Goal: Transaction & Acquisition: Download file/media

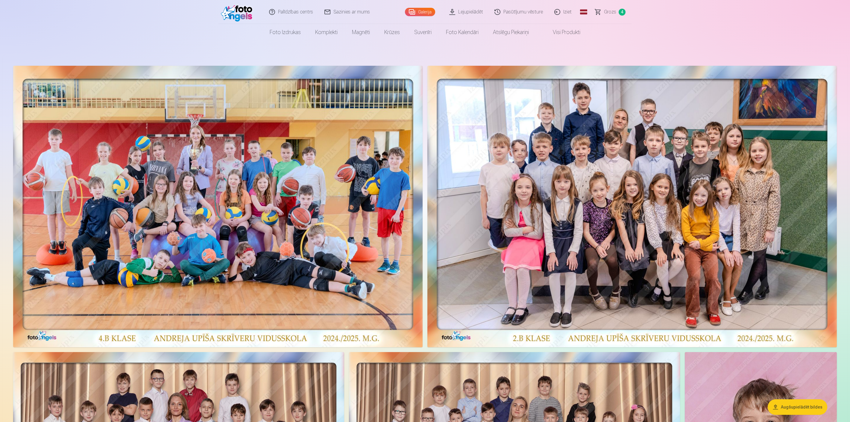
click at [518, 14] on link "Pasūtījumu vēsture" at bounding box center [519, 12] width 60 height 24
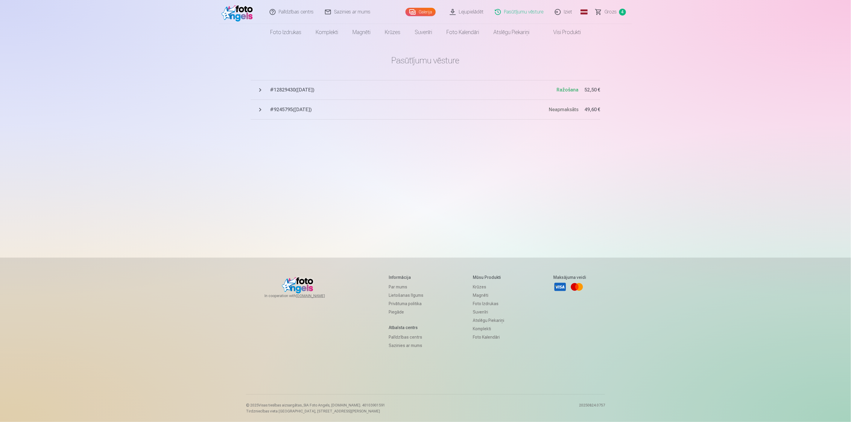
click at [307, 91] on span "# 12829430 ( [DATE] )" at bounding box center [413, 89] width 287 height 7
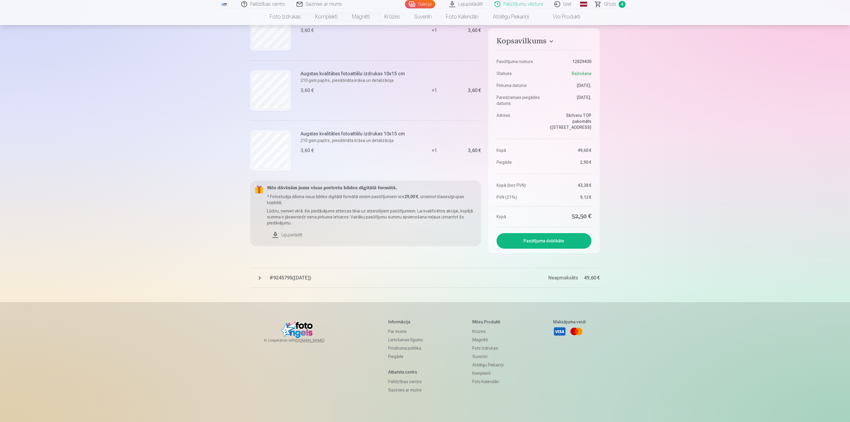
scroll to position [731, 0]
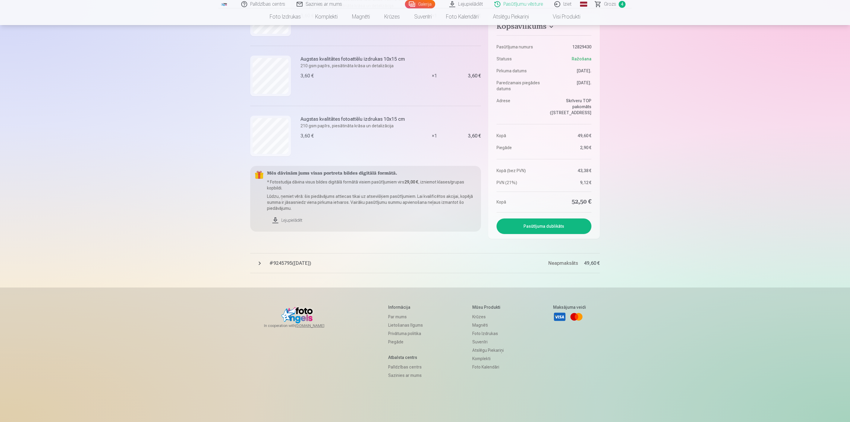
click at [292, 220] on link "Lejupielādēt" at bounding box center [371, 220] width 209 height 13
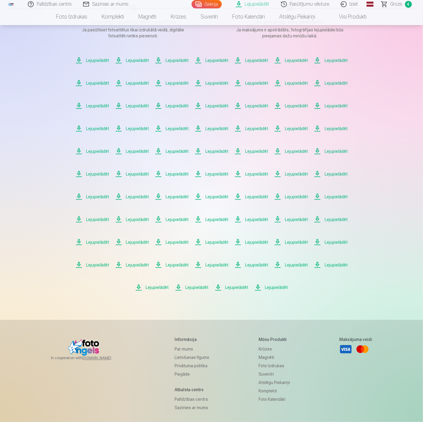
scroll to position [100, 0]
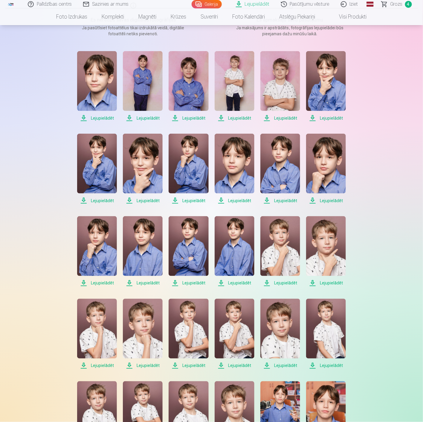
click at [106, 118] on span "Lejupielādēt" at bounding box center [97, 118] width 40 height 7
click at [141, 116] on span "Lejupielādēt" at bounding box center [143, 118] width 40 height 7
click at [188, 117] on span "Lejupielādēt" at bounding box center [189, 118] width 40 height 7
click at [231, 115] on span "Lejupielādēt" at bounding box center [235, 118] width 40 height 7
click at [285, 116] on span "Lejupielādēt" at bounding box center [281, 118] width 40 height 7
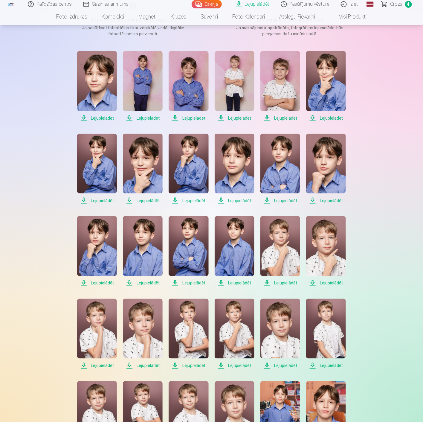
click at [336, 118] on span "Lejupielādēt" at bounding box center [326, 118] width 40 height 7
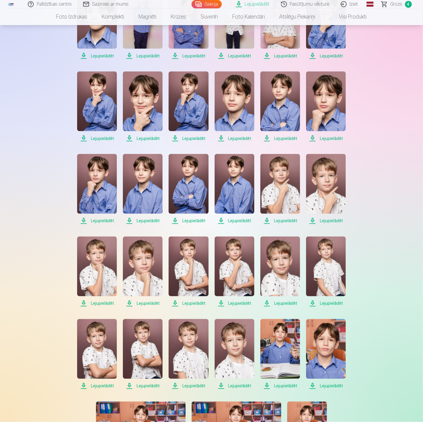
scroll to position [166, 0]
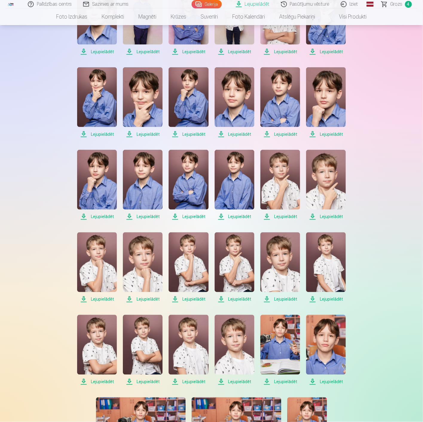
click at [106, 136] on span "Lejupielādēt" at bounding box center [97, 134] width 40 height 7
click at [146, 132] on span "Lejupielādēt" at bounding box center [143, 134] width 40 height 7
click at [188, 134] on span "Lejupielādēt" at bounding box center [189, 134] width 40 height 7
click at [238, 135] on span "Lejupielādēt" at bounding box center [235, 134] width 40 height 7
click at [281, 134] on span "Lejupielādēt" at bounding box center [281, 134] width 40 height 7
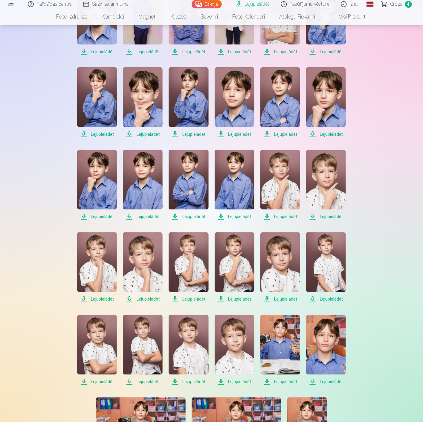
click at [337, 134] on span "Lejupielādēt" at bounding box center [326, 134] width 40 height 7
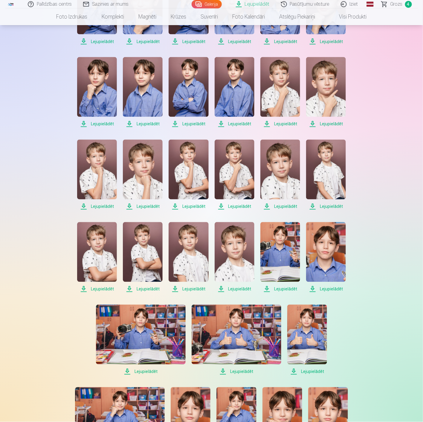
scroll to position [266, 0]
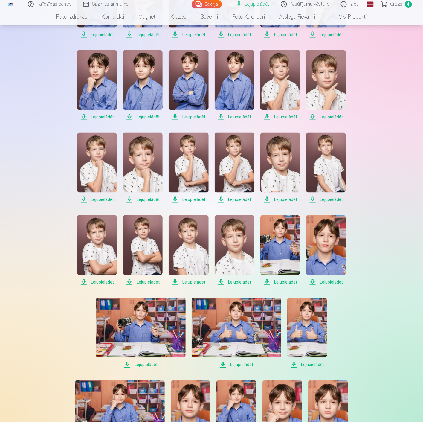
click at [105, 117] on span "Lejupielādēt" at bounding box center [97, 117] width 40 height 7
click at [142, 116] on span "Lejupielādēt" at bounding box center [143, 117] width 40 height 7
click at [195, 115] on span "Lejupielādēt" at bounding box center [189, 117] width 40 height 7
click at [241, 118] on span "Lejupielādēt" at bounding box center [235, 117] width 40 height 7
click at [279, 117] on span "Lejupielādēt" at bounding box center [281, 117] width 40 height 7
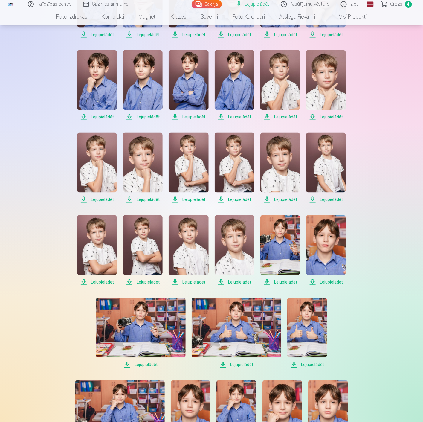
click at [328, 116] on span "Lejupielādēt" at bounding box center [326, 117] width 40 height 7
click at [102, 200] on span "Lejupielādēt" at bounding box center [97, 199] width 40 height 7
click at [153, 199] on span "Lejupielādēt" at bounding box center [143, 199] width 40 height 7
click at [196, 199] on span "Lejupielādēt" at bounding box center [189, 199] width 40 height 7
click at [233, 199] on span "Lejupielādēt" at bounding box center [235, 199] width 40 height 7
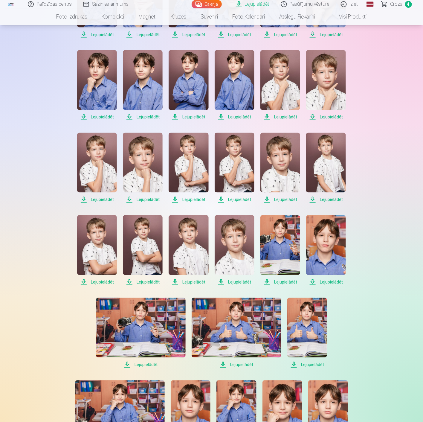
click at [286, 198] on span "Lejupielādēt" at bounding box center [281, 199] width 40 height 7
click at [328, 200] on span "Lejupielādēt" at bounding box center [326, 199] width 40 height 7
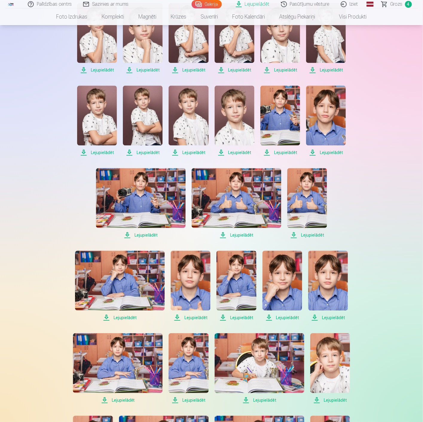
scroll to position [399, 0]
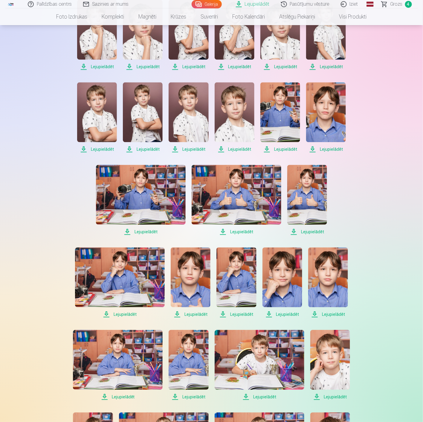
click at [104, 149] on span "Lejupielādēt" at bounding box center [97, 149] width 40 height 7
click at [145, 148] on span "Lejupielādēt" at bounding box center [143, 149] width 40 height 7
click at [196, 150] on span "Lejupielādēt" at bounding box center [189, 149] width 40 height 7
click at [233, 147] on span "Lejupielādēt" at bounding box center [235, 149] width 40 height 7
click at [284, 147] on span "Lejupielādēt" at bounding box center [281, 149] width 40 height 7
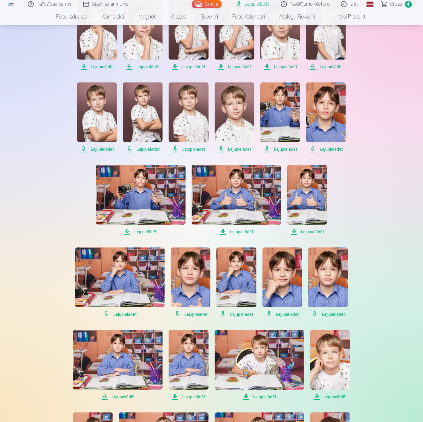
click at [340, 149] on span "Lejupielādēt" at bounding box center [326, 149] width 40 height 7
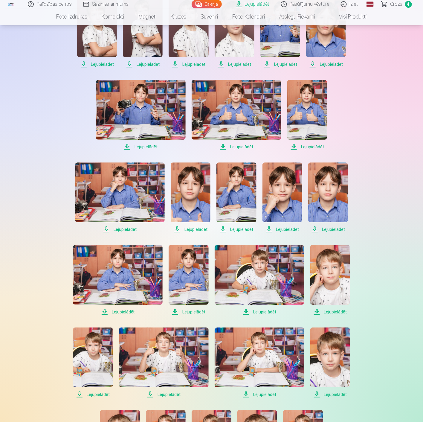
scroll to position [498, 0]
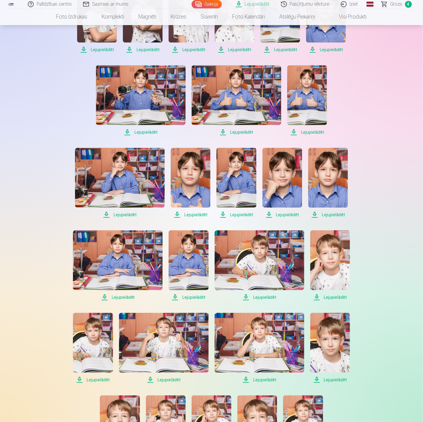
click at [147, 130] on span "Lejupielādēt" at bounding box center [141, 132] width 90 height 7
click at [247, 132] on span "Lejupielādēt" at bounding box center [237, 132] width 90 height 7
click at [309, 130] on span "Lejupielādēt" at bounding box center [307, 132] width 40 height 7
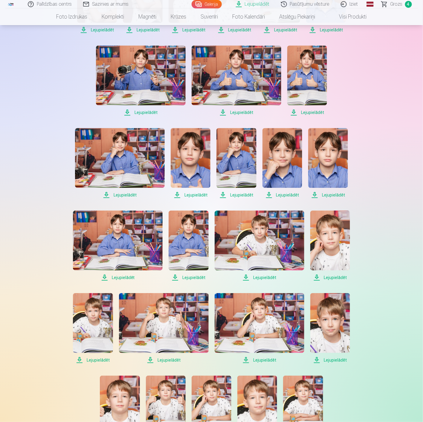
scroll to position [532, 0]
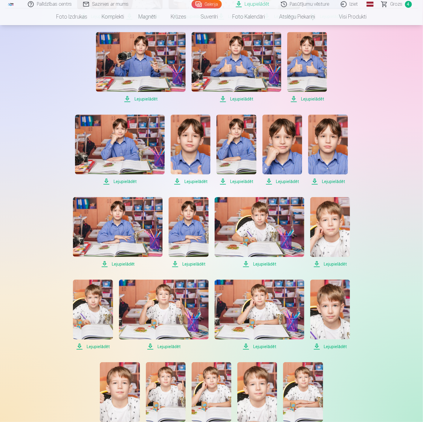
click at [123, 178] on span "Lejupielādēt" at bounding box center [120, 181] width 90 height 7
click at [189, 181] on span "Lejupielādēt" at bounding box center [191, 181] width 40 height 7
click at [247, 184] on span "Lejupielādēt" at bounding box center [237, 181] width 40 height 7
click at [283, 180] on span "Lejupielādēt" at bounding box center [283, 181] width 40 height 7
click at [337, 181] on span "Lejupielādēt" at bounding box center [328, 181] width 40 height 7
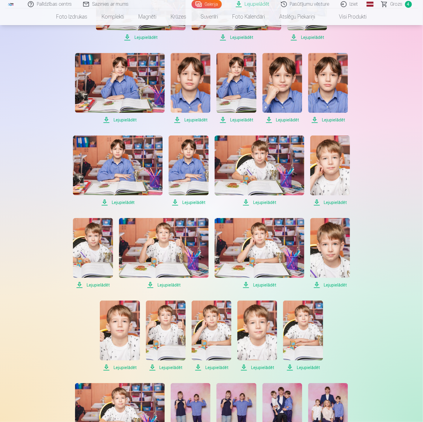
scroll to position [598, 0]
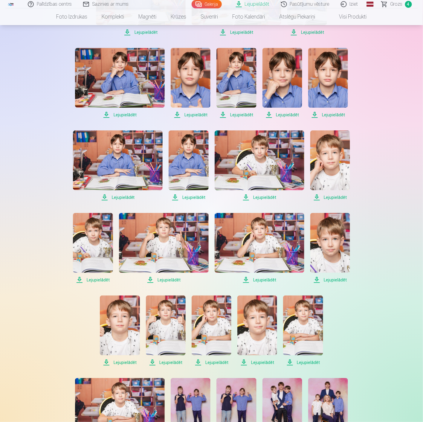
click at [130, 197] on span "Lejupielādēt" at bounding box center [118, 197] width 90 height 7
click at [194, 196] on span "Lejupielādēt" at bounding box center [189, 197] width 40 height 7
click at [264, 196] on span "Lejupielādēt" at bounding box center [260, 197] width 90 height 7
click at [334, 196] on span "Lejupielādēt" at bounding box center [331, 197] width 40 height 7
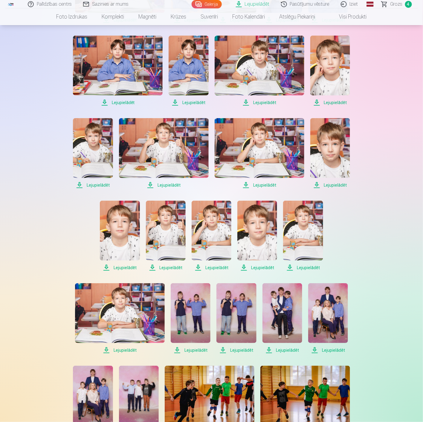
scroll to position [731, 0]
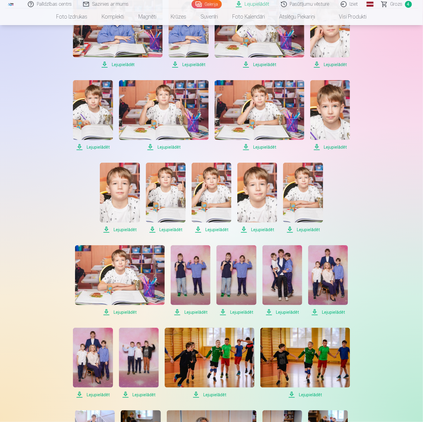
click at [94, 146] on span "Lejupielādēt" at bounding box center [93, 147] width 40 height 7
click at [171, 147] on span "Lejupielādēt" at bounding box center [164, 147] width 90 height 7
click at [262, 145] on span "Lejupielādēt" at bounding box center [260, 147] width 90 height 7
click at [337, 145] on span "Lejupielādēt" at bounding box center [331, 147] width 40 height 7
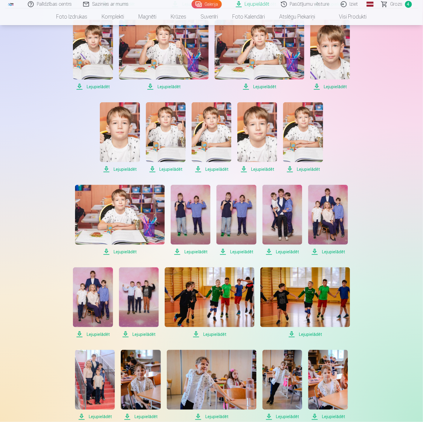
scroll to position [798, 0]
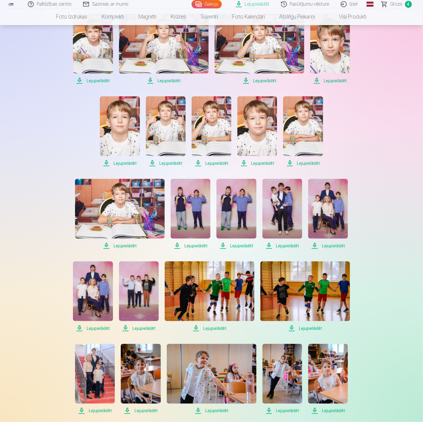
click at [121, 163] on span "Lejupielādēt" at bounding box center [120, 163] width 40 height 7
click at [169, 162] on span "Lejupielādēt" at bounding box center [166, 163] width 40 height 7
click at [211, 161] on span "Lejupielādēt" at bounding box center [212, 163] width 40 height 7
click at [263, 161] on span "Lejupielādēt" at bounding box center [258, 163] width 40 height 7
click at [313, 163] on span "Lejupielādēt" at bounding box center [303, 163] width 40 height 7
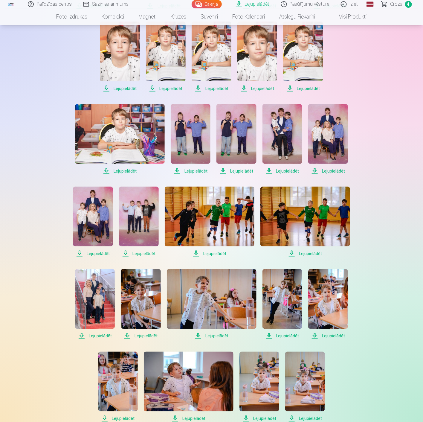
scroll to position [897, 0]
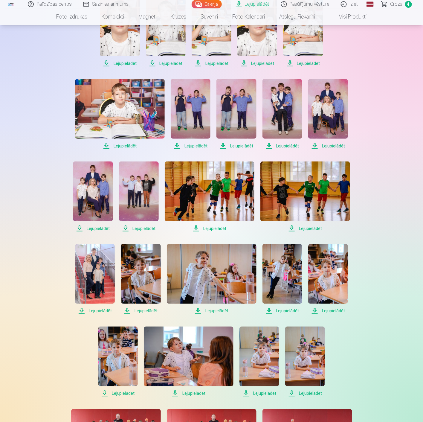
click at [129, 144] on span "Lejupielādēt" at bounding box center [120, 145] width 90 height 7
click at [197, 147] on span "Lejupielādēt" at bounding box center [191, 145] width 40 height 7
click at [240, 145] on span "Lejupielādēt" at bounding box center [237, 145] width 40 height 7
click at [288, 146] on span "Lejupielādēt" at bounding box center [283, 145] width 40 height 7
click at [340, 145] on span "Lejupielādēt" at bounding box center [328, 145] width 40 height 7
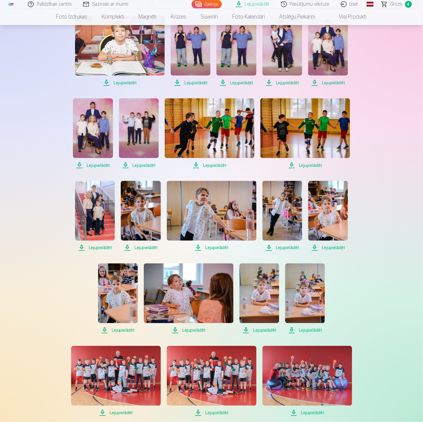
scroll to position [964, 0]
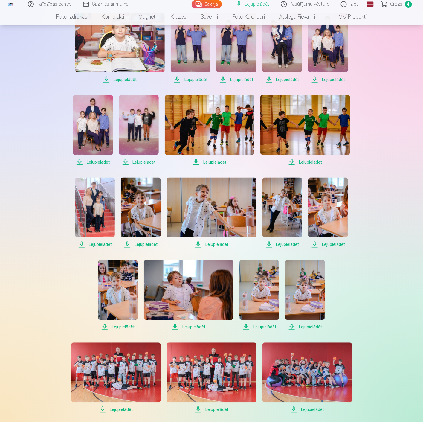
click at [94, 159] on span "Lejupielādēt" at bounding box center [93, 162] width 40 height 7
click at [141, 162] on span "Lejupielādēt" at bounding box center [139, 162] width 40 height 7
click at [216, 162] on span "Lejupielādēt" at bounding box center [210, 162] width 90 height 7
click at [311, 160] on span "Lejupielādēt" at bounding box center [306, 162] width 90 height 7
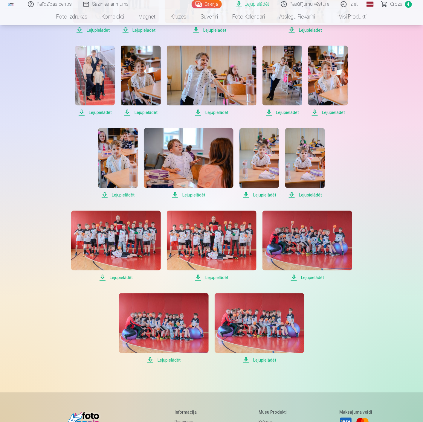
scroll to position [1097, 0]
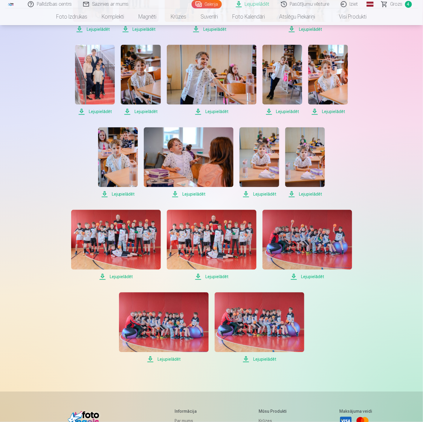
click at [100, 113] on span "Lejupielādēt" at bounding box center [95, 111] width 40 height 7
click at [150, 112] on span "Lejupielādēt" at bounding box center [141, 111] width 40 height 7
click at [214, 112] on span "Lejupielādēt" at bounding box center [212, 111] width 90 height 7
click at [286, 110] on span "Lejupielādēt" at bounding box center [283, 111] width 40 height 7
click at [326, 110] on span "Lejupielādēt" at bounding box center [328, 111] width 40 height 7
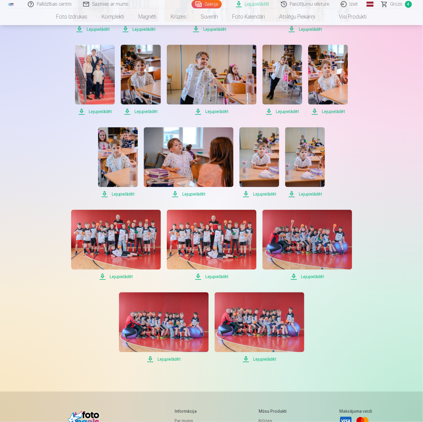
click at [122, 194] on span "Lejupielādēt" at bounding box center [118, 194] width 40 height 7
click at [195, 193] on span "Lejupielādēt" at bounding box center [189, 194] width 90 height 7
click at [267, 193] on span "Lejupielādēt" at bounding box center [260, 194] width 40 height 7
click at [311, 193] on span "Lejupielādēt" at bounding box center [305, 194] width 40 height 7
click at [122, 274] on span "Lejupielādēt" at bounding box center [116, 276] width 90 height 7
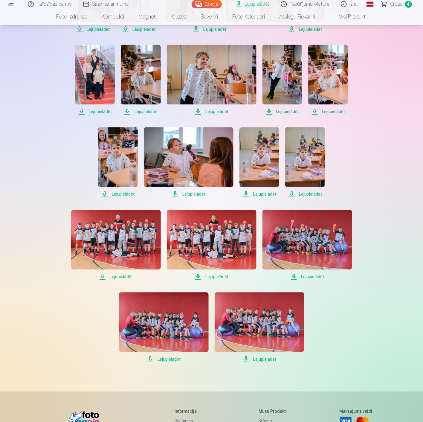
click at [222, 276] on span "Lejupielādēt" at bounding box center [212, 276] width 90 height 7
click at [317, 276] on span "Lejupielādēt" at bounding box center [308, 276] width 90 height 7
click at [171, 358] on span "Lejupielādēt" at bounding box center [164, 359] width 90 height 7
click at [258, 360] on span "Lejupielādēt" at bounding box center [260, 359] width 90 height 7
drag, startPoint x: 402, startPoint y: 332, endPoint x: 292, endPoint y: 317, distance: 111.4
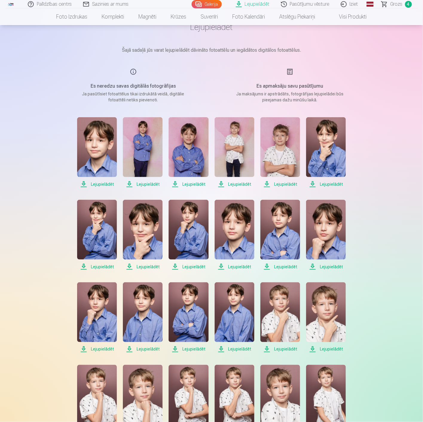
scroll to position [33, 0]
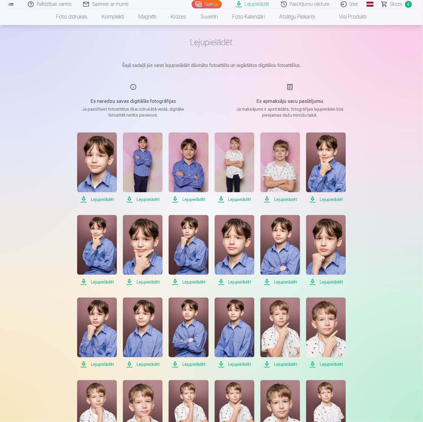
scroll to position [0, 0]
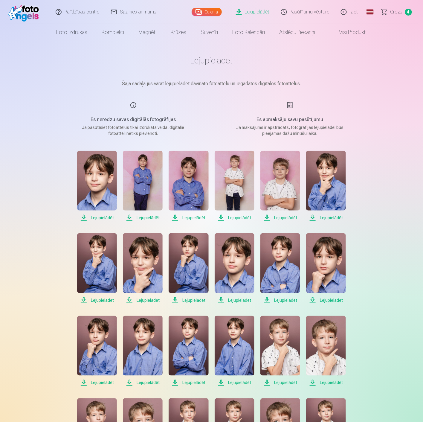
click at [400, 10] on span "Grozs" at bounding box center [397, 11] width 12 height 7
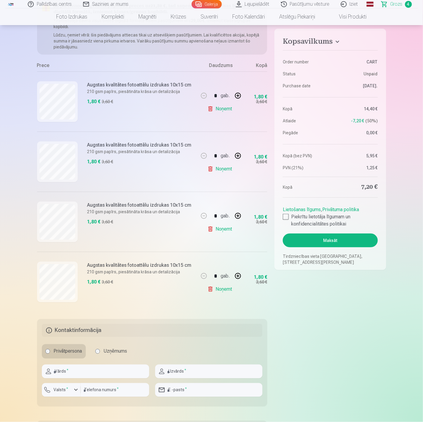
scroll to position [100, 0]
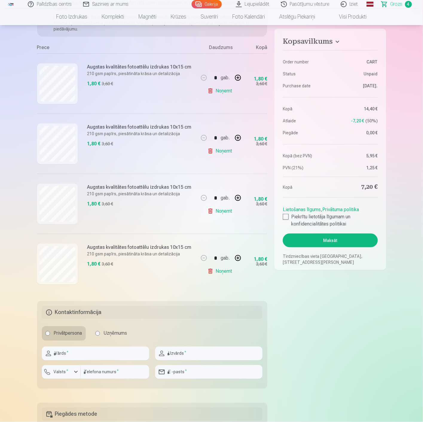
click at [226, 272] on link "Noņemt" at bounding box center [221, 271] width 27 height 12
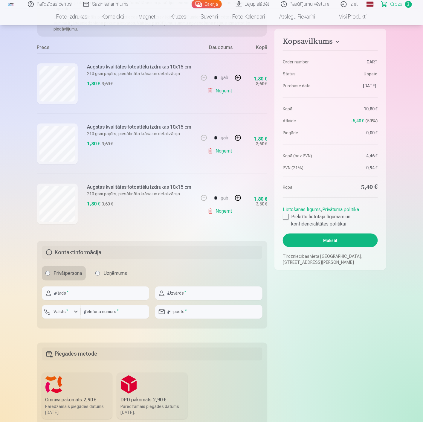
click at [222, 210] on link "Noņemt" at bounding box center [221, 211] width 27 height 12
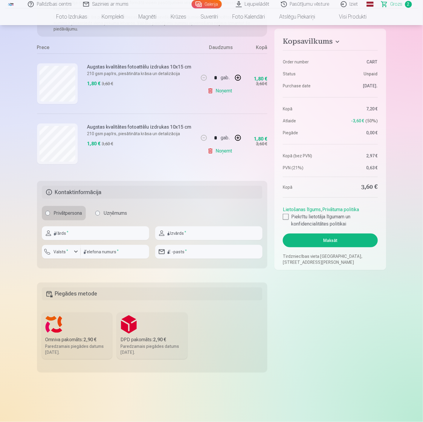
click at [220, 153] on link "Noņemt" at bounding box center [221, 151] width 27 height 12
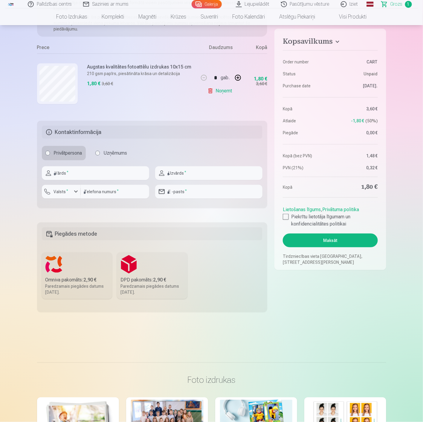
drag, startPoint x: 223, startPoint y: 90, endPoint x: 227, endPoint y: 99, distance: 10.0
click at [223, 90] on link "Noņemt" at bounding box center [221, 91] width 27 height 12
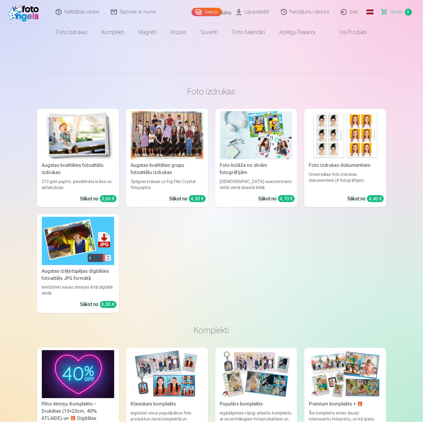
scroll to position [0, 0]
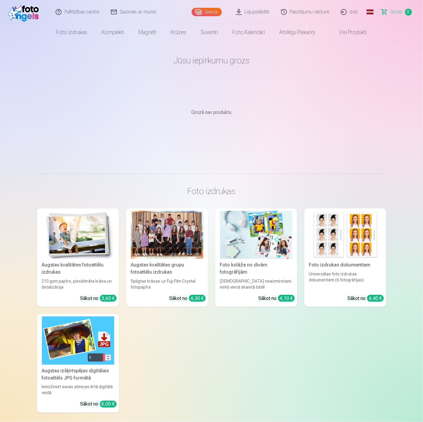
click at [350, 10] on link "Iziet" at bounding box center [350, 12] width 29 height 24
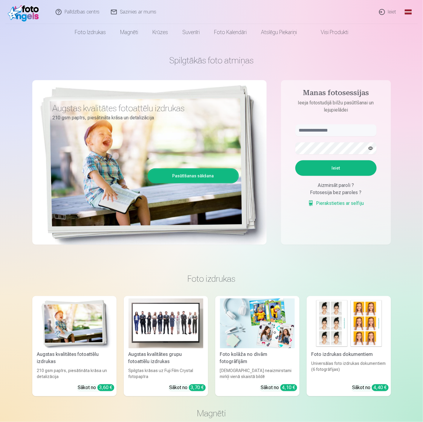
click at [386, 10] on link "Ieiet" at bounding box center [388, 12] width 29 height 24
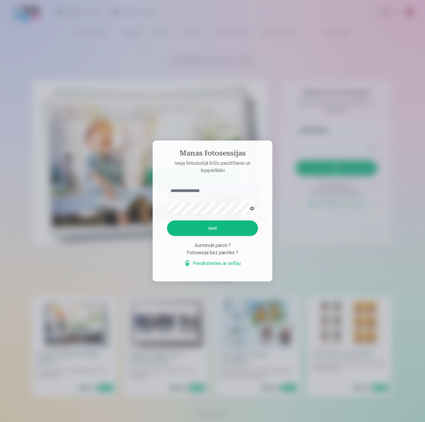
click at [181, 190] on input "text" at bounding box center [212, 191] width 91 height 12
type input "**********"
click at [213, 229] on button "Ieiet" at bounding box center [212, 228] width 91 height 16
